Goal: Information Seeking & Learning: Learn about a topic

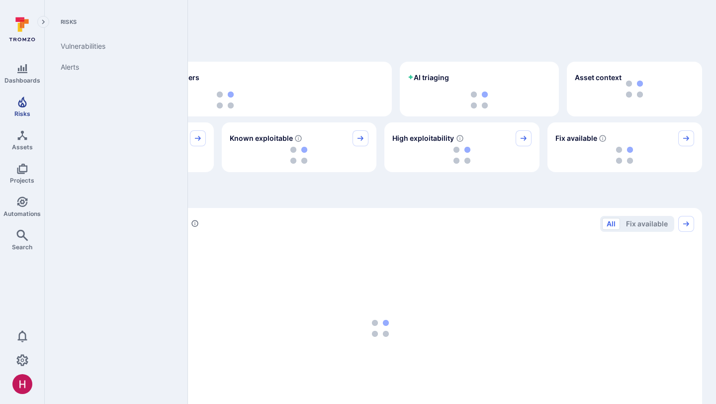
click at [25, 107] on icon "Risks" at bounding box center [22, 102] width 12 height 12
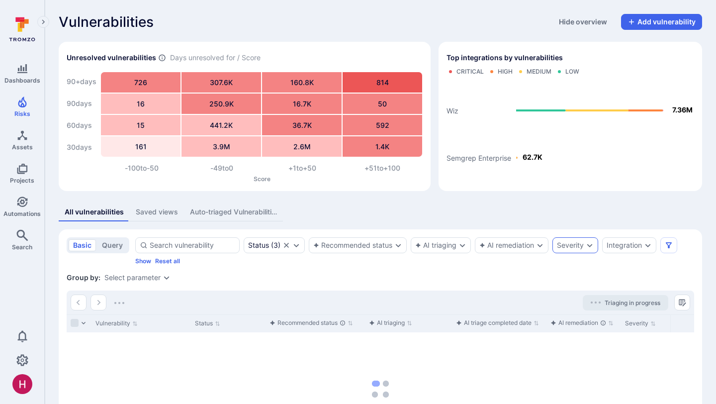
click at [579, 244] on div "Severity" at bounding box center [570, 245] width 27 height 8
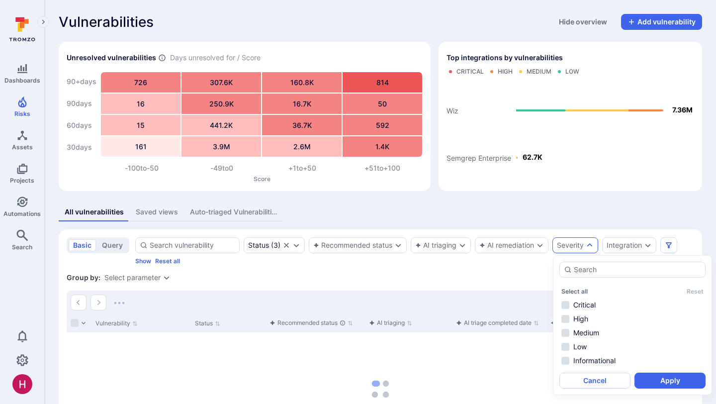
click at [599, 225] on div "All vulnerabilities Saved views Auto-triaged Vulnerabilities basic query Status…" at bounding box center [381, 347] width 644 height 289
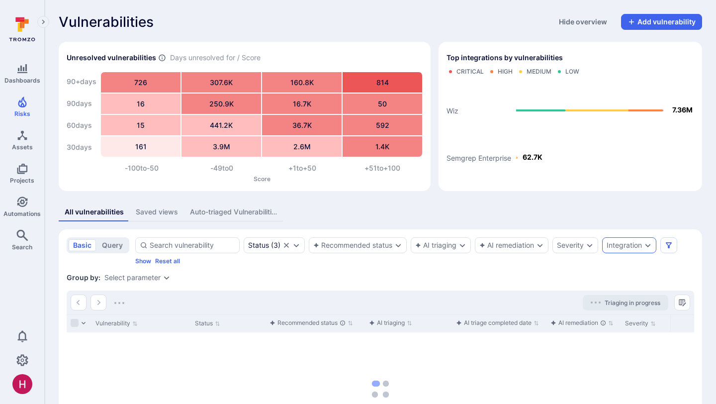
click at [632, 238] on div "Integration" at bounding box center [629, 245] width 54 height 16
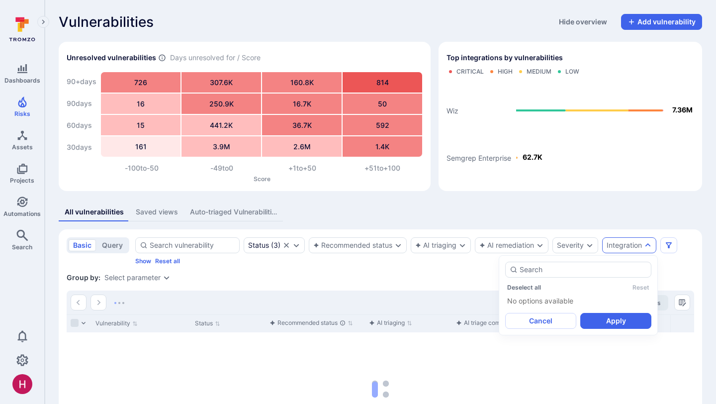
click at [593, 213] on div "All vulnerabilities Saved views Auto-triaged Vulnerabilities" at bounding box center [381, 212] width 644 height 18
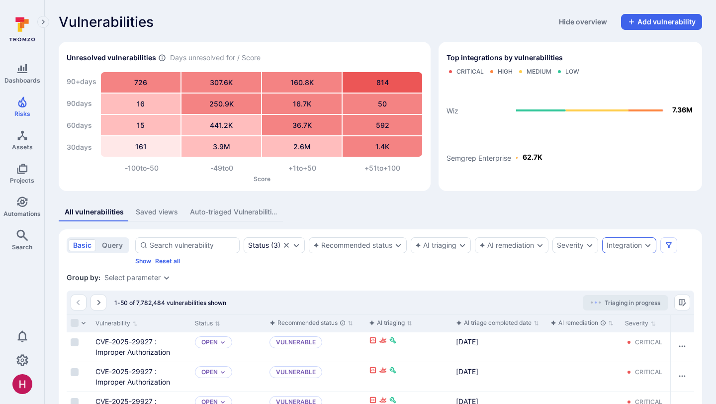
click at [621, 242] on div "Integration" at bounding box center [624, 245] width 35 height 8
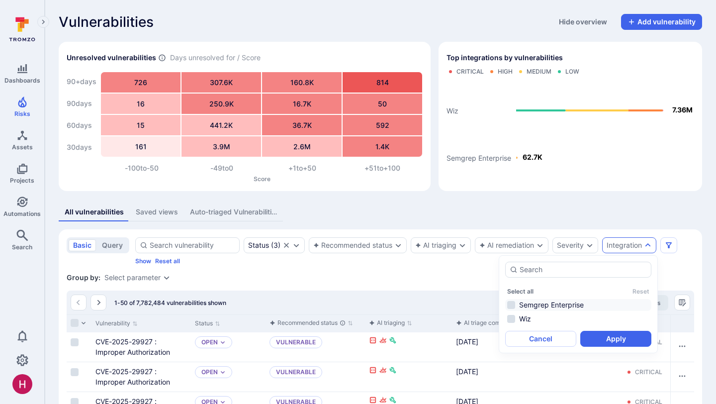
click at [549, 307] on li "Semgrep Enterprise" at bounding box center [578, 305] width 146 height 12
click at [605, 336] on button "Apply" at bounding box center [616, 339] width 71 height 16
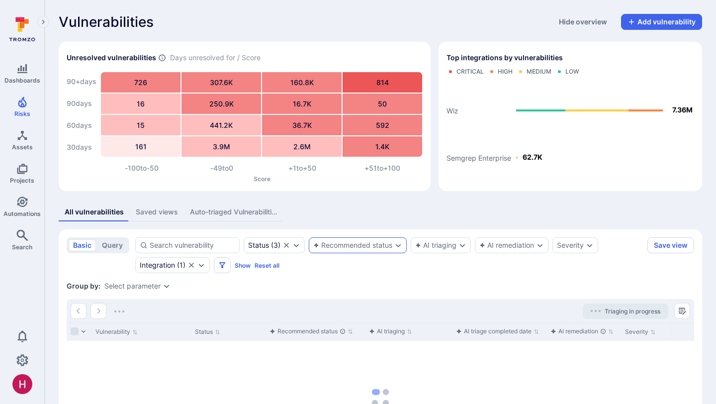
click at [336, 243] on div "Recommended status" at bounding box center [352, 245] width 79 height 8
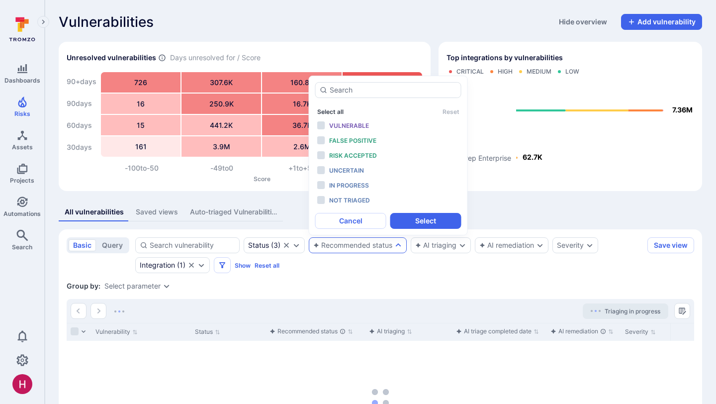
click at [333, 111] on button "Select all" at bounding box center [330, 111] width 26 height 7
click at [354, 198] on span "Not triaged" at bounding box center [349, 200] width 41 height 7
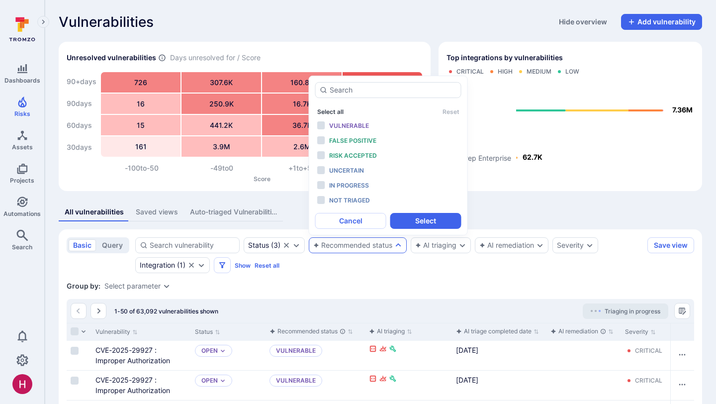
click at [335, 110] on button "Select all" at bounding box center [330, 111] width 26 height 7
click at [343, 198] on span "Not triaged" at bounding box center [349, 200] width 41 height 7
click at [408, 218] on button "Select" at bounding box center [426, 221] width 71 height 16
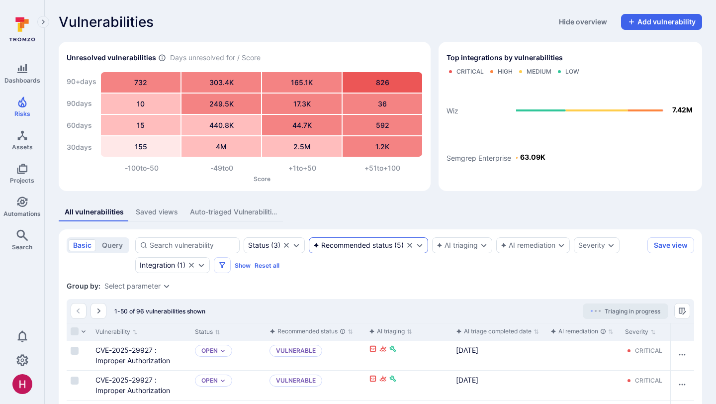
click at [355, 250] on div "Recommended status ( 5 )" at bounding box center [368, 245] width 119 height 16
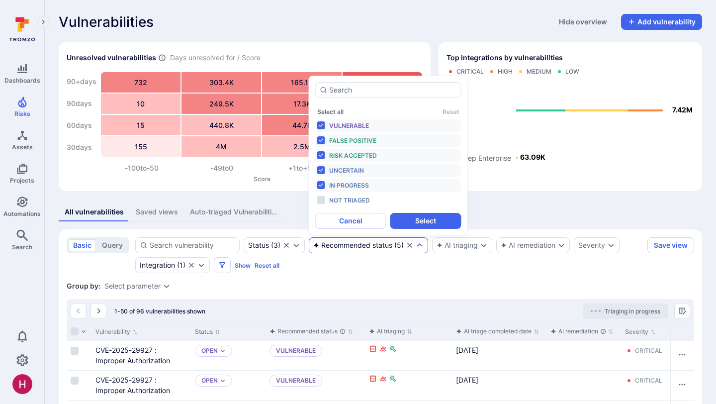
click at [350, 266] on div "Status ( 3 ) Recommended status ( 5 ) AI triaging AI remediation Severity Integ…" at bounding box center [389, 255] width 508 height 36
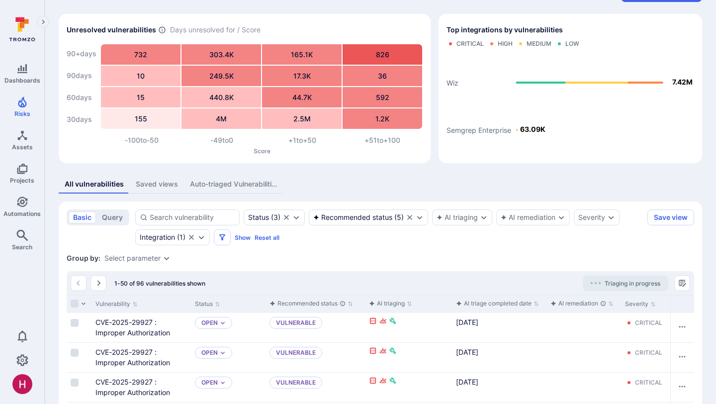
scroll to position [28, 0]
click at [382, 217] on div "Recommended status" at bounding box center [352, 217] width 79 height 8
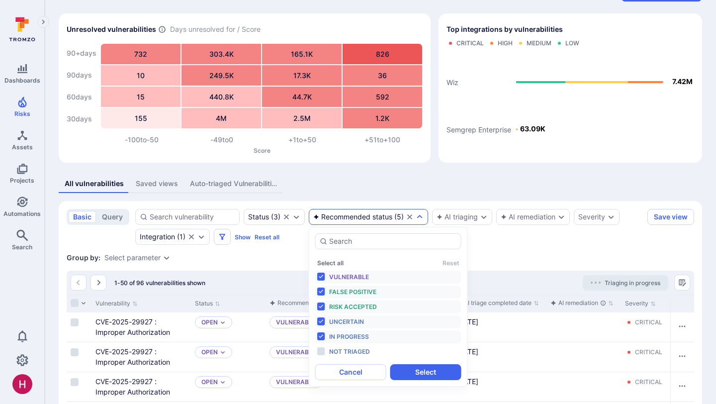
click at [352, 336] on span "In progress" at bounding box center [349, 336] width 40 height 7
click at [411, 372] on button "Select" at bounding box center [426, 372] width 71 height 16
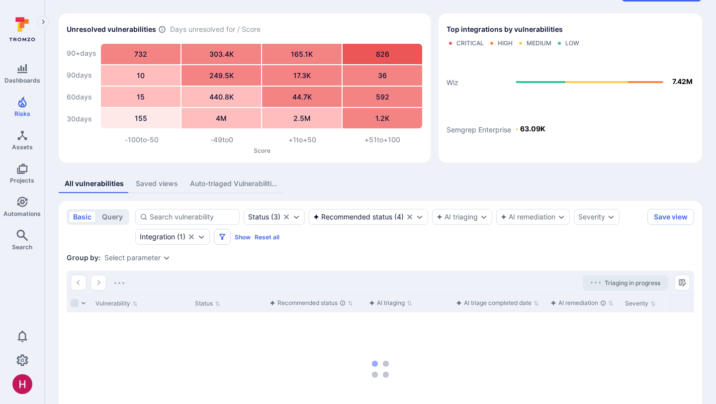
click at [339, 249] on section "basic query Status ( 3 ) Recommended status ( 4 ) AI triaging AI remediation Se…" at bounding box center [381, 336] width 644 height 271
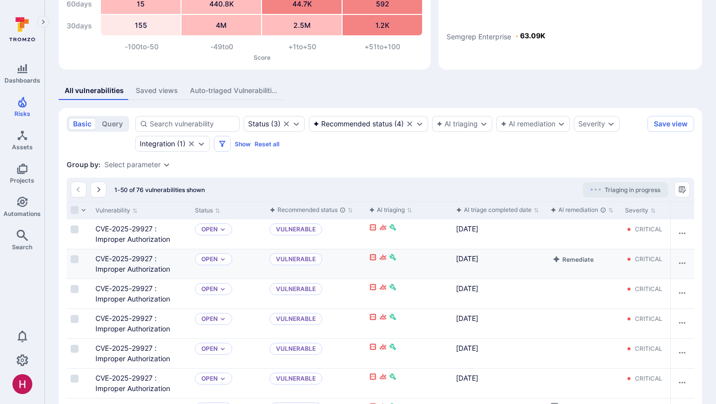
scroll to position [119, 0]
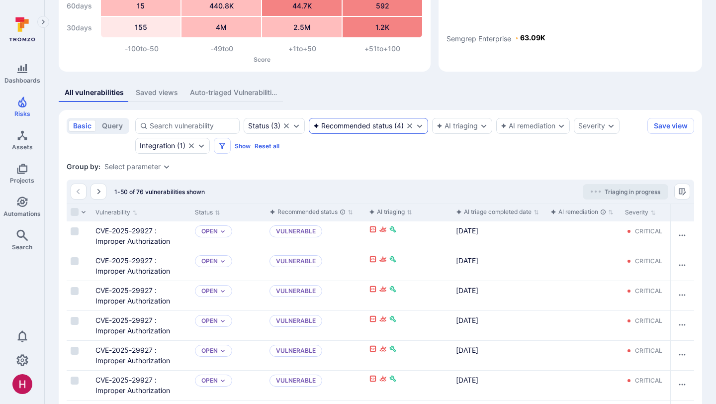
click at [368, 131] on div "Recommended status ( 4 )" at bounding box center [368, 126] width 119 height 16
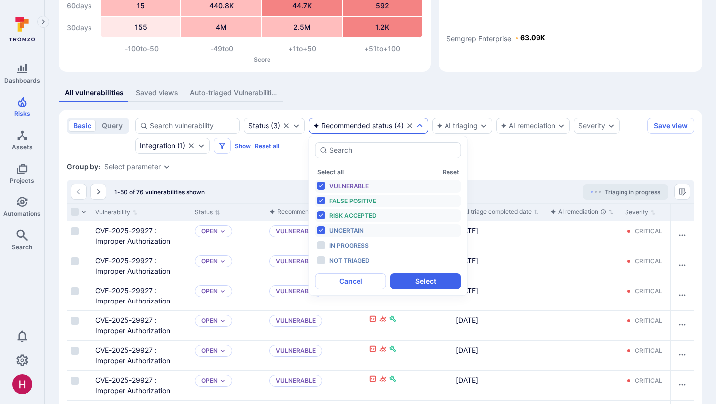
click at [351, 187] on span "Vulnerable" at bounding box center [349, 185] width 40 height 7
click at [440, 281] on button "Select" at bounding box center [426, 281] width 71 height 16
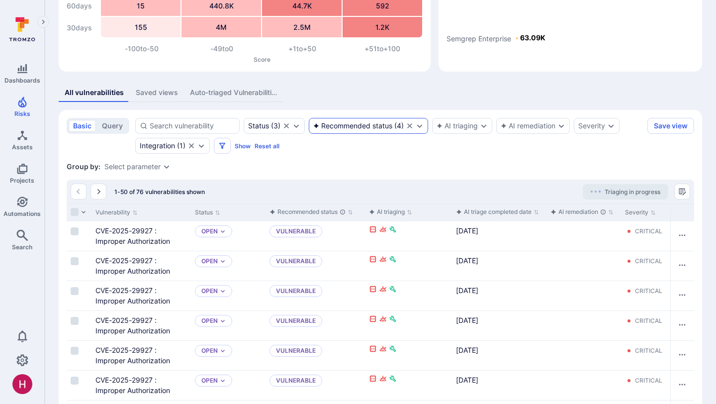
click at [353, 126] on div "Recommended status" at bounding box center [352, 126] width 79 height 8
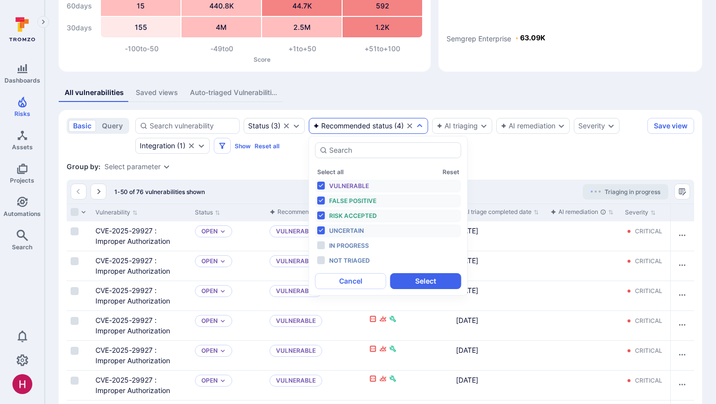
click at [342, 183] on span "Vulnerable" at bounding box center [349, 185] width 40 height 7
click at [408, 284] on button "Select" at bounding box center [426, 281] width 71 height 16
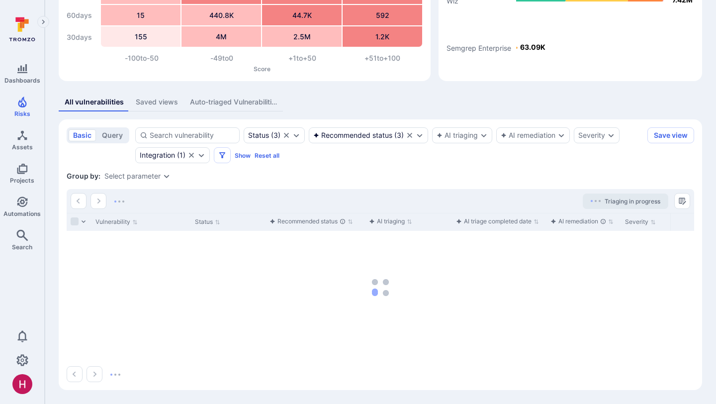
scroll to position [110, 0]
